Goal: Check status

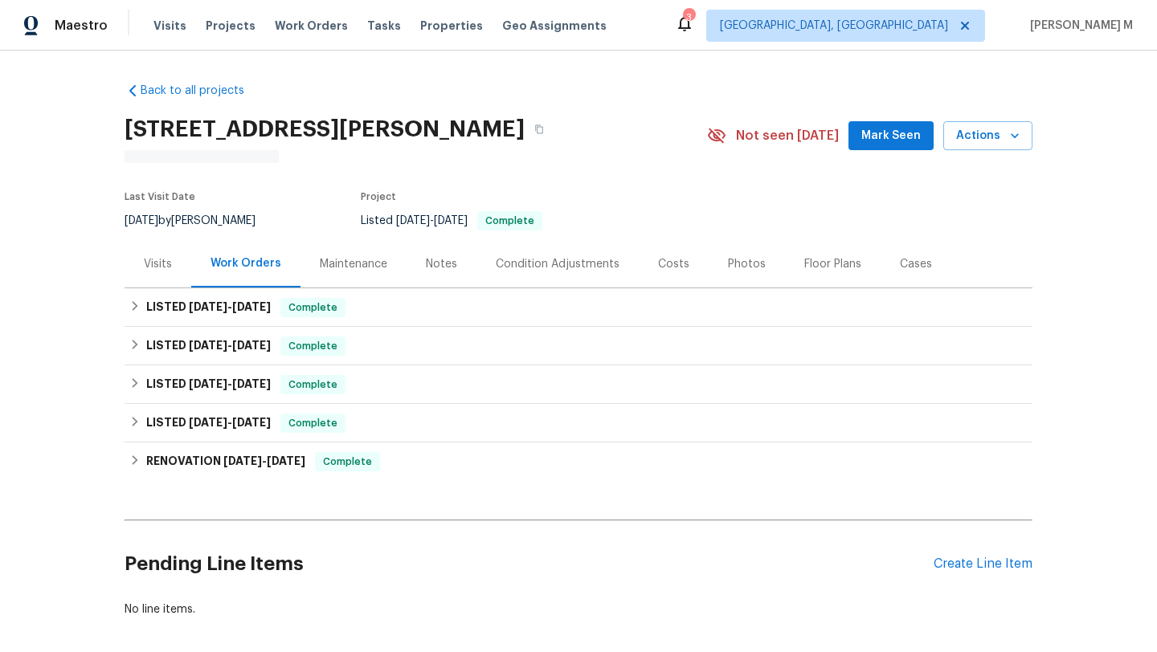
click at [149, 262] on div "Visits" at bounding box center [158, 264] width 28 height 16
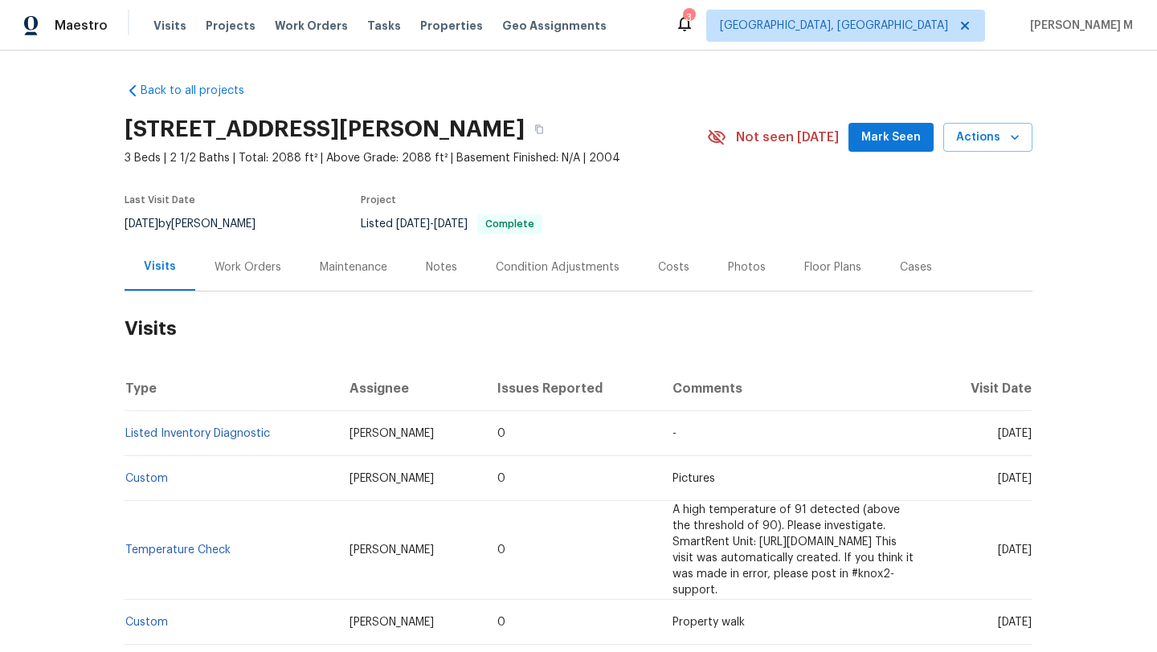
click at [252, 283] on div "Work Orders" at bounding box center [247, 266] width 105 height 47
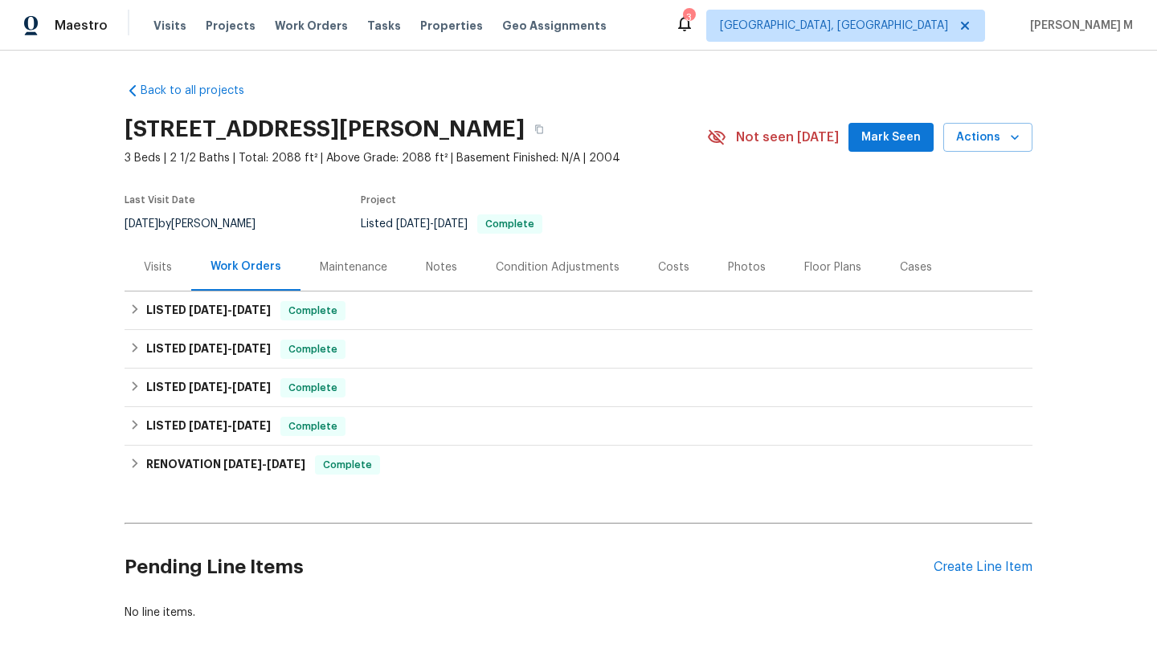
click at [163, 276] on div "Visits" at bounding box center [158, 266] width 67 height 47
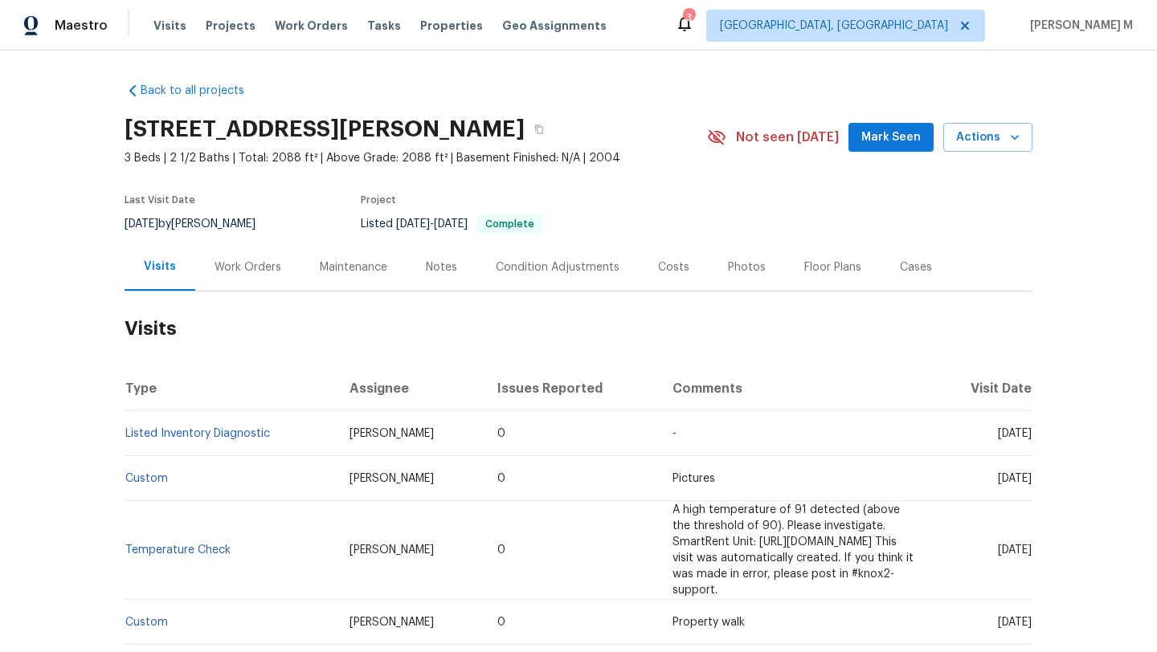
drag, startPoint x: 960, startPoint y: 435, endPoint x: 997, endPoint y: 435, distance: 37.0
click at [998, 435] on span "[DATE]" at bounding box center [1015, 433] width 34 height 11
copy span "[DATE]"
click at [259, 281] on div "Work Orders" at bounding box center [247, 266] width 105 height 47
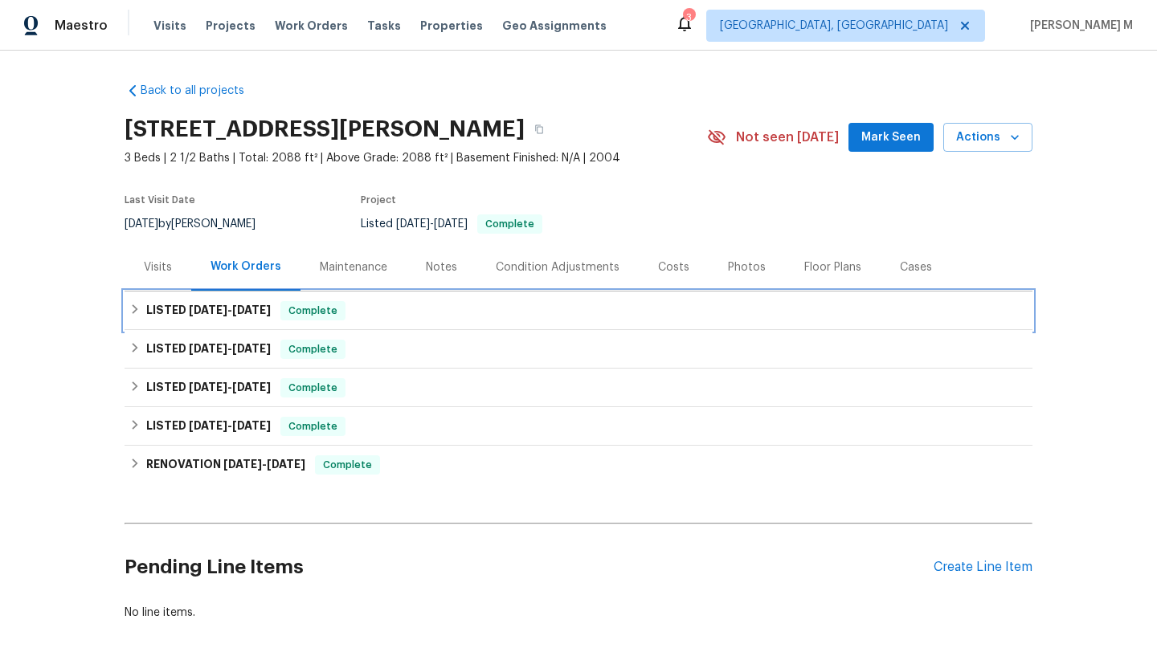
click at [429, 312] on div "LISTED [DATE] - [DATE] Complete" at bounding box center [578, 310] width 898 height 19
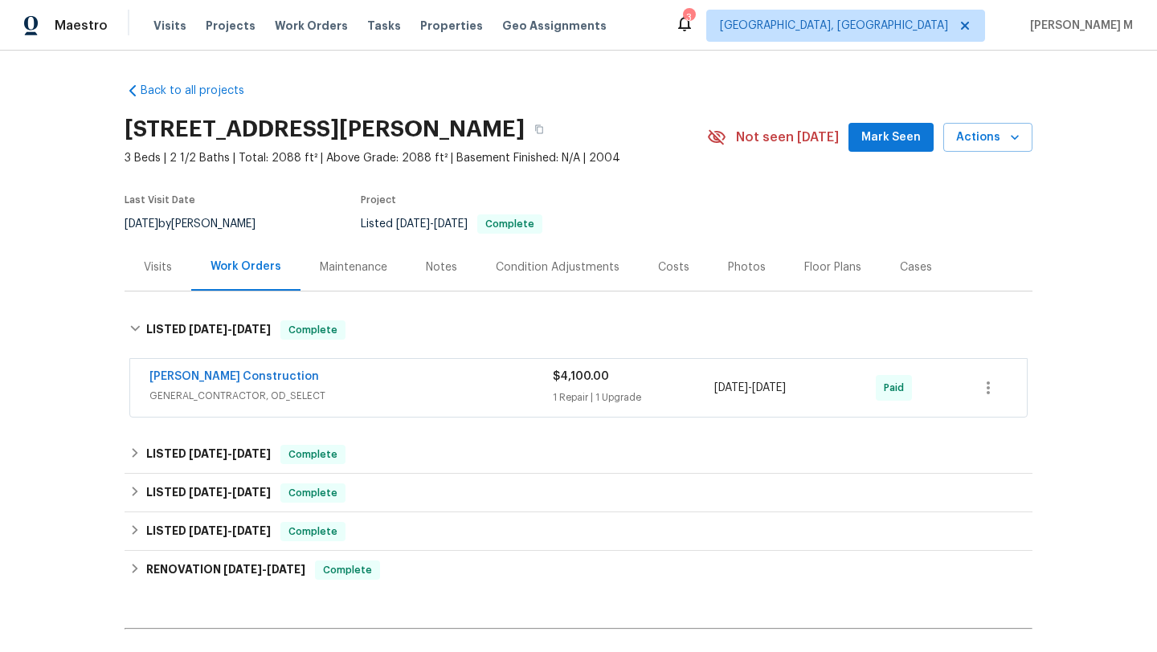
copy span "[DATE] - [DATE]"
drag, startPoint x: 708, startPoint y: 390, endPoint x: 811, endPoint y: 393, distance: 103.7
click at [786, 393] on span "[DATE] - [DATE]" at bounding box center [749, 388] width 71 height 16
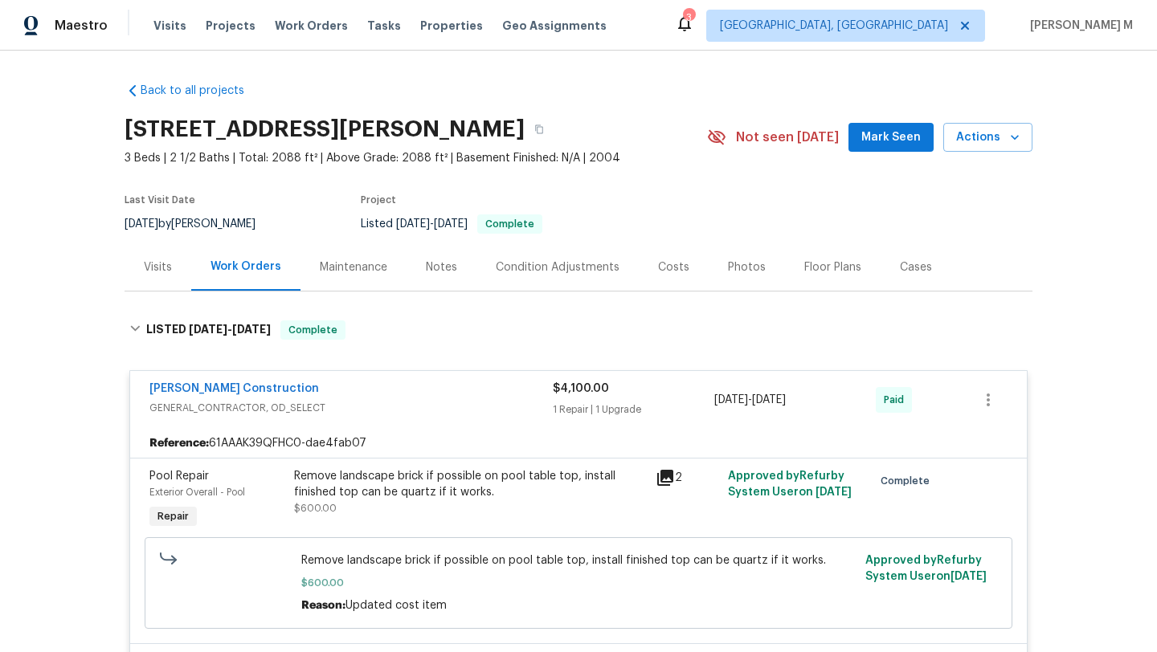
copy span "[DATE] - [DATE]"
drag, startPoint x: 137, startPoint y: 387, endPoint x: 318, endPoint y: 387, distance: 181.5
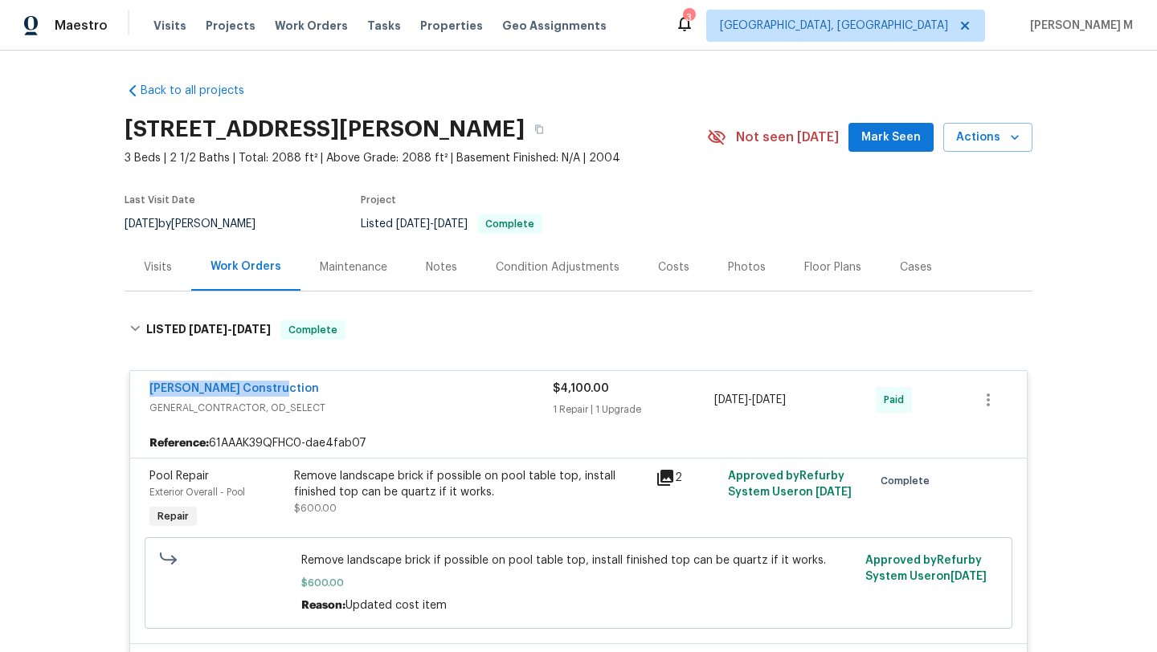
click at [318, 387] on div "[PERSON_NAME] Construction GENERAL_CONTRACTOR, OD_SELECT $4,100.00 1 Repair | 1…" at bounding box center [578, 400] width 896 height 58
copy link "[PERSON_NAME] Construction"
copy span "[DATE] - [DATE]"
drag, startPoint x: 710, startPoint y: 401, endPoint x: 821, endPoint y: 401, distance: 110.8
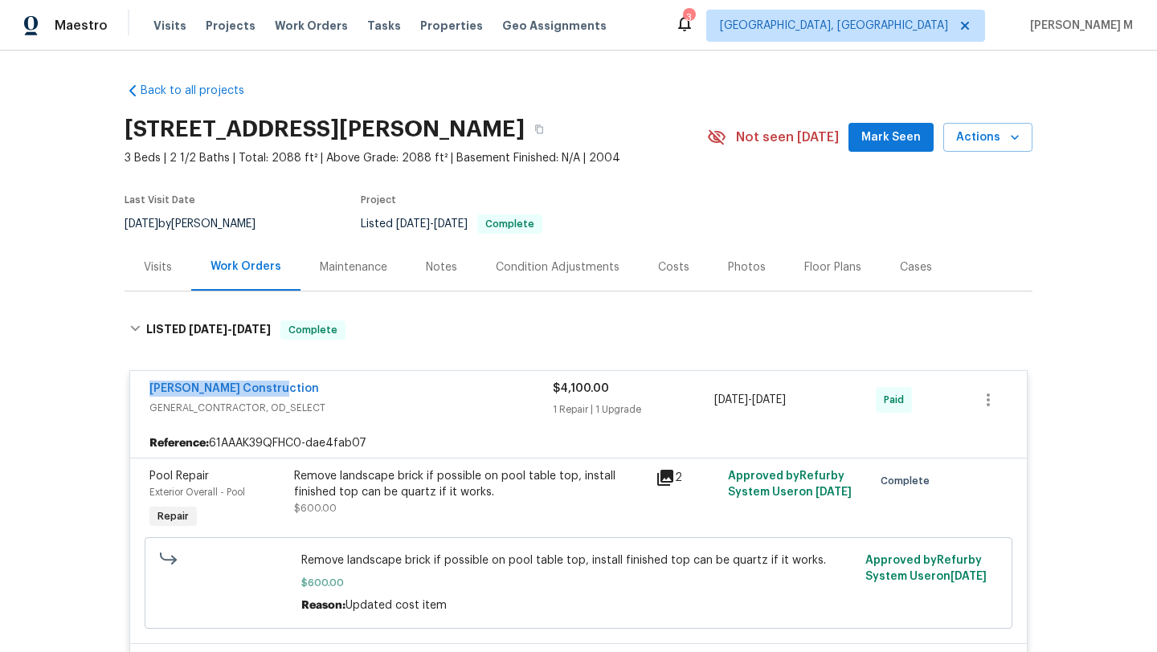
click at [821, 401] on div "[DATE] - [DATE]" at bounding box center [794, 400] width 161 height 39
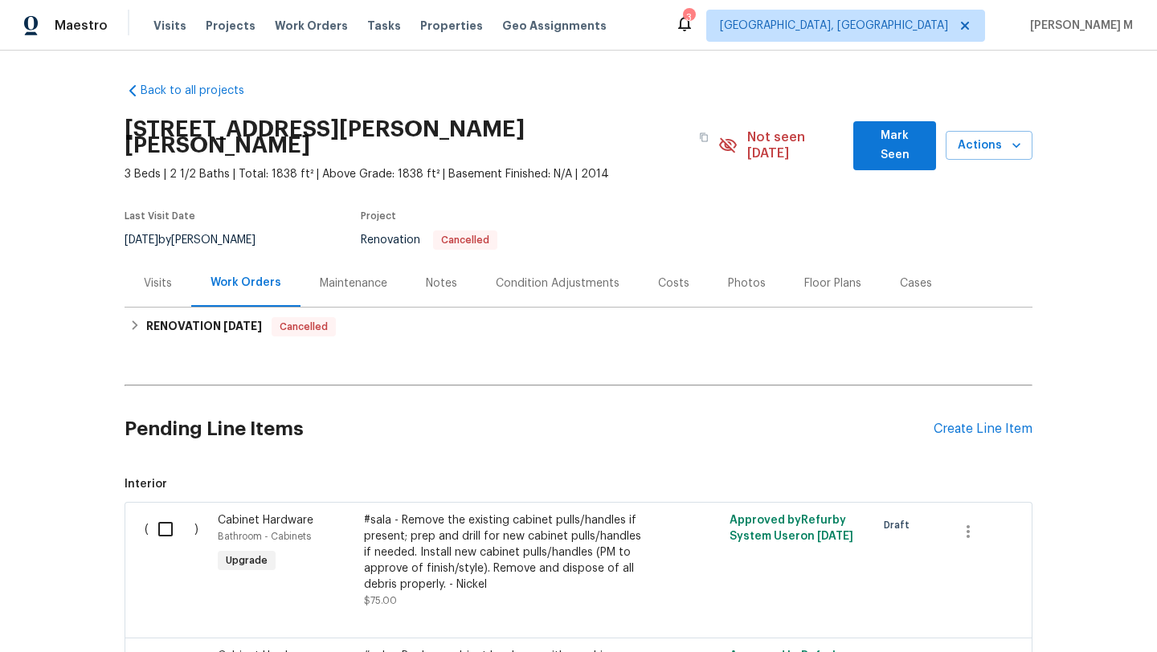
click at [153, 279] on div "Visits" at bounding box center [158, 282] width 67 height 47
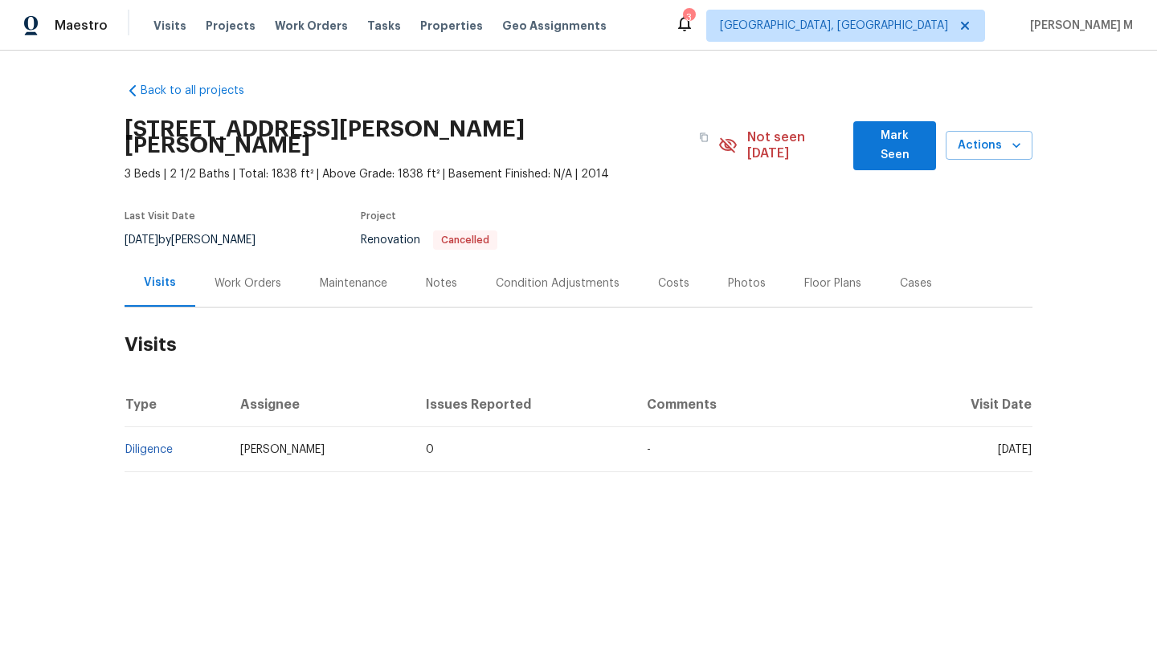
drag, startPoint x: 957, startPoint y: 433, endPoint x: 995, endPoint y: 435, distance: 37.8
click at [998, 444] on span "Tue, Sep 02 2025" at bounding box center [1015, 449] width 34 height 11
copy span "Sep 02"
click at [222, 276] on div "Work Orders" at bounding box center [247, 284] width 67 height 16
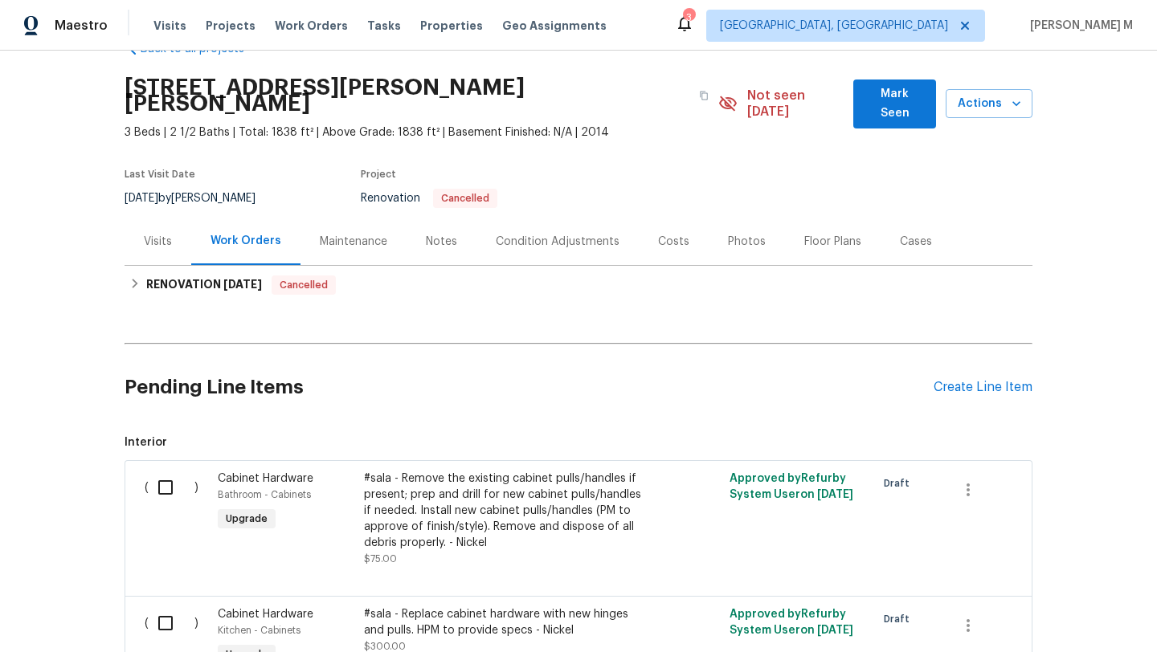
scroll to position [43, 0]
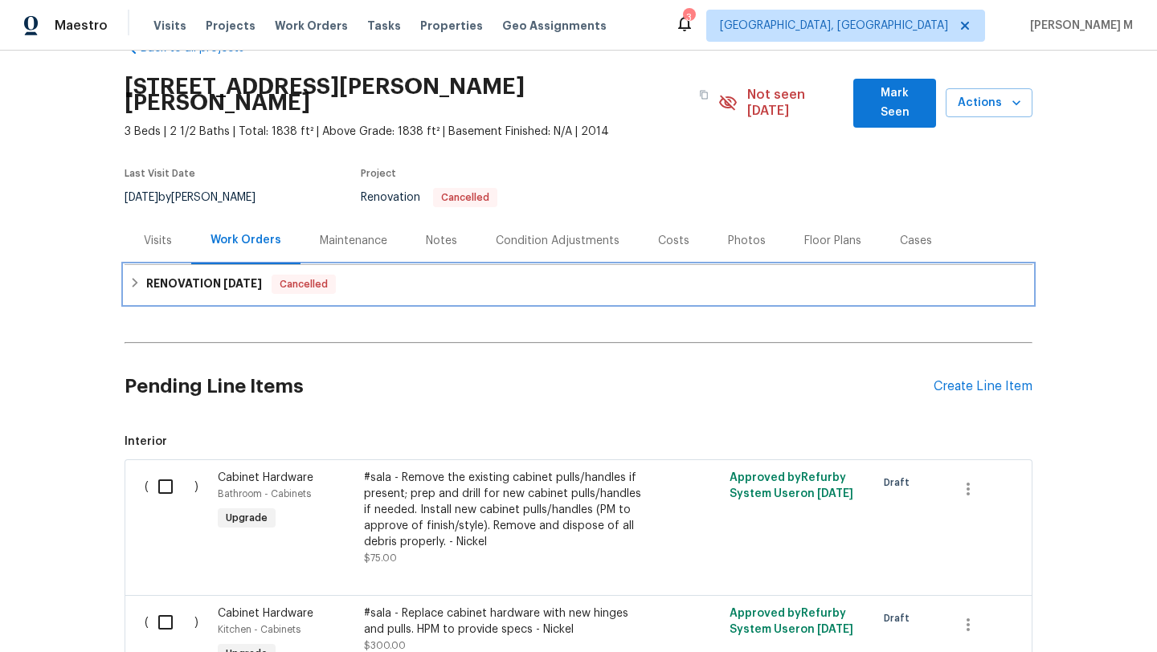
click at [243, 275] on h6 "RENOVATION 9/15/25" at bounding box center [204, 284] width 116 height 19
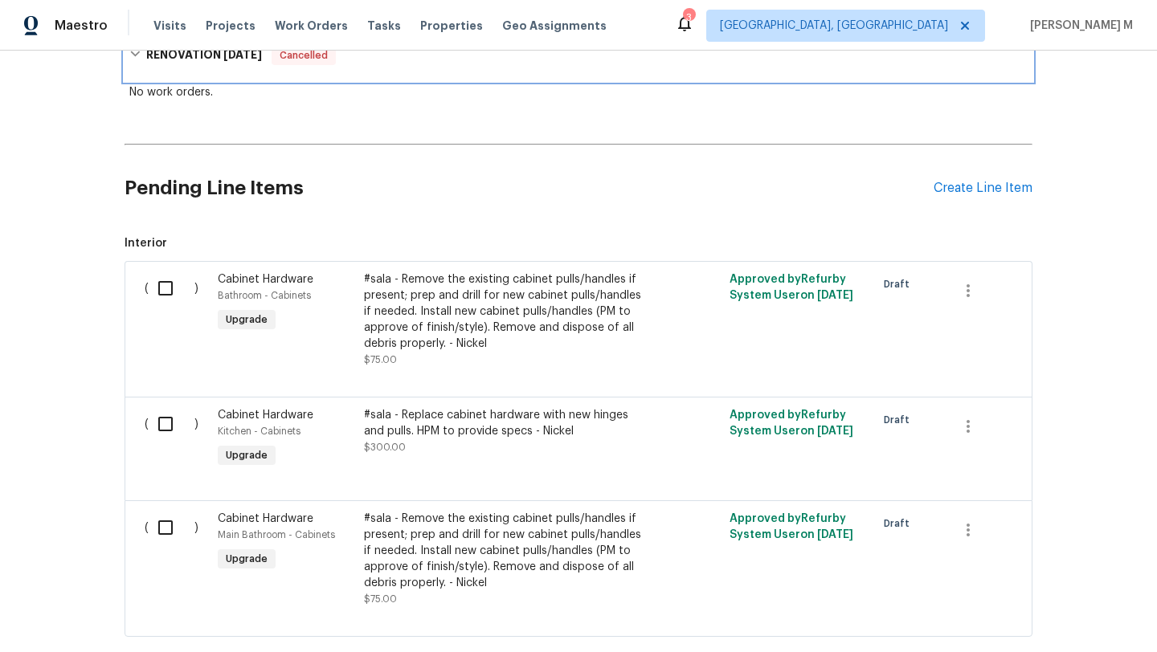
scroll to position [239, 0]
